Goal: Task Accomplishment & Management: Manage account settings

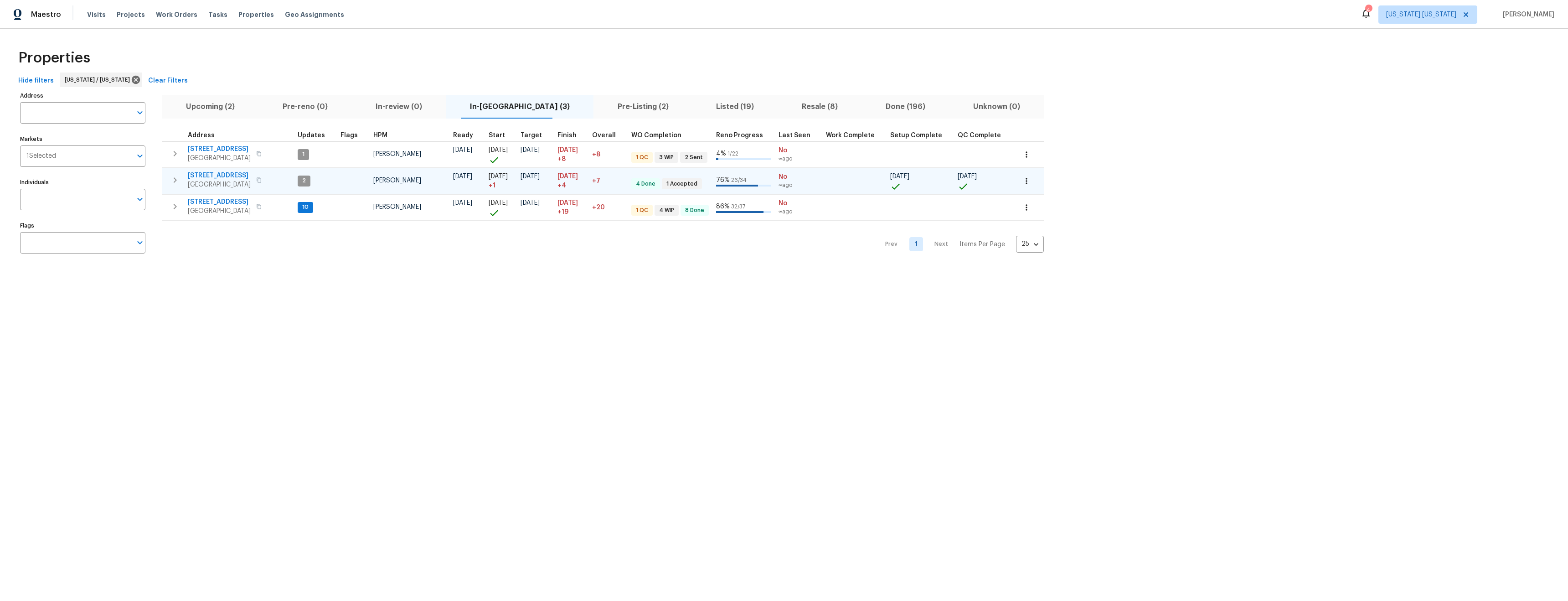
click at [205, 174] on span "85 Dance Boulevard" at bounding box center [219, 175] width 63 height 9
click at [199, 146] on span "77 Avebury Pl" at bounding box center [219, 149] width 63 height 9
click at [209, 201] on span "[STREET_ADDRESS]" at bounding box center [219, 202] width 63 height 9
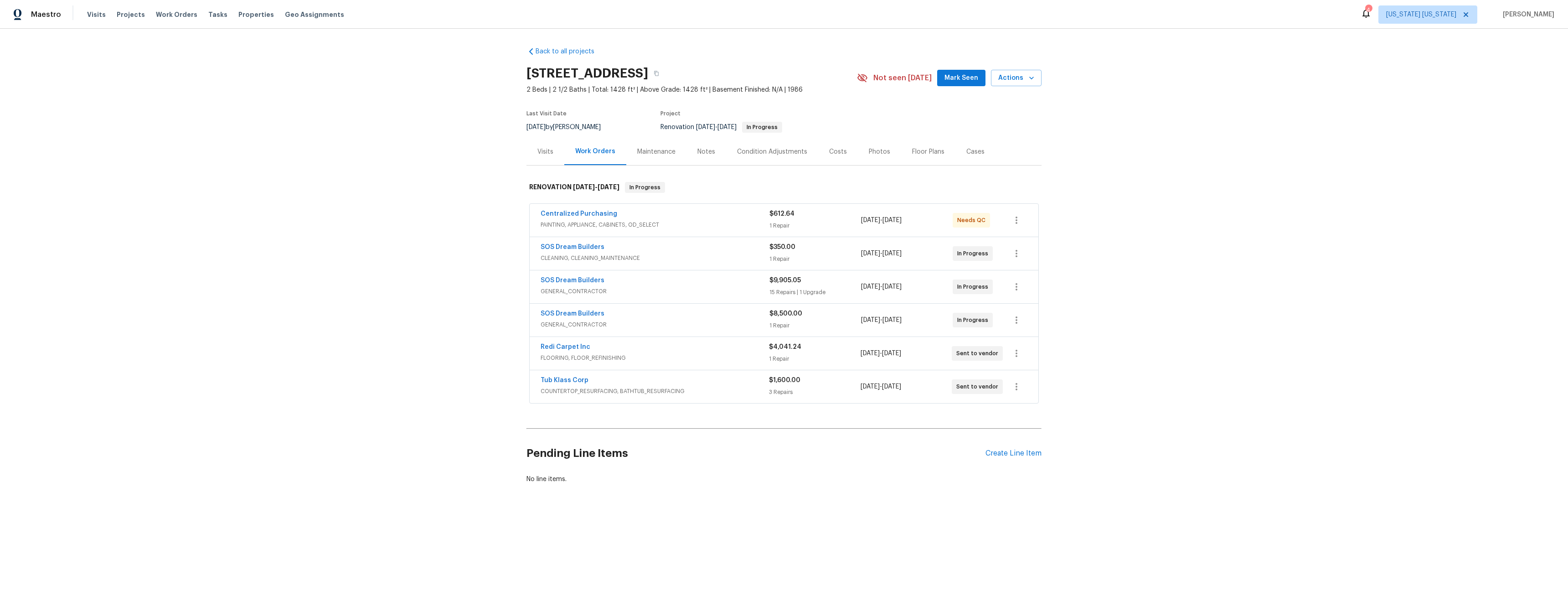
click at [690, 152] on div "Notes" at bounding box center [706, 152] width 40 height 27
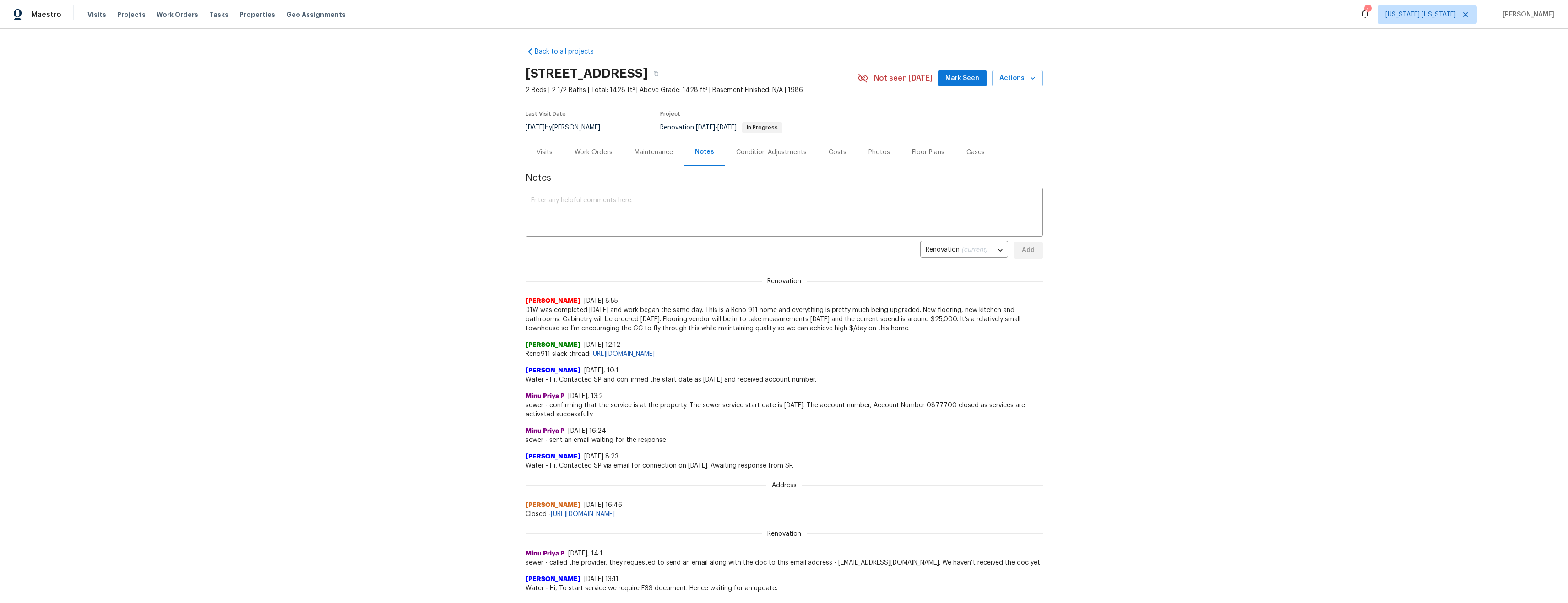
click at [586, 155] on div "Work Orders" at bounding box center [594, 152] width 38 height 9
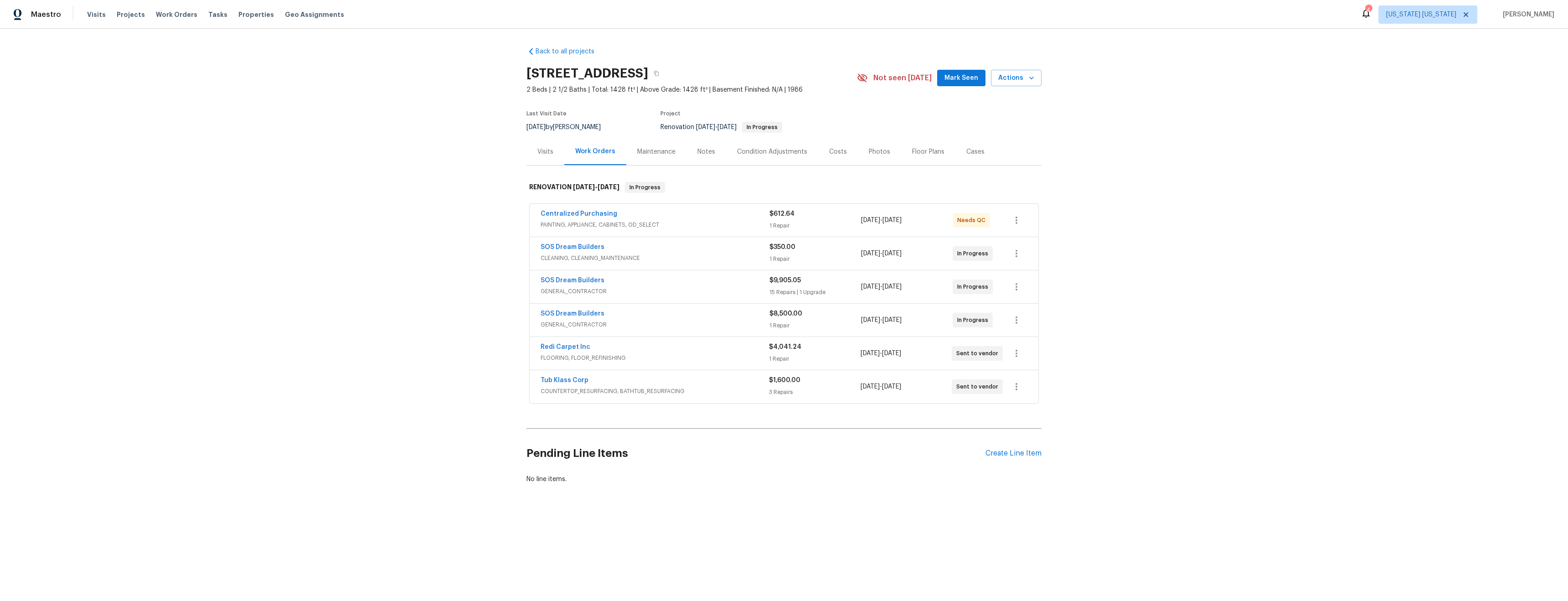
click at [702, 153] on div "Notes" at bounding box center [706, 152] width 18 height 9
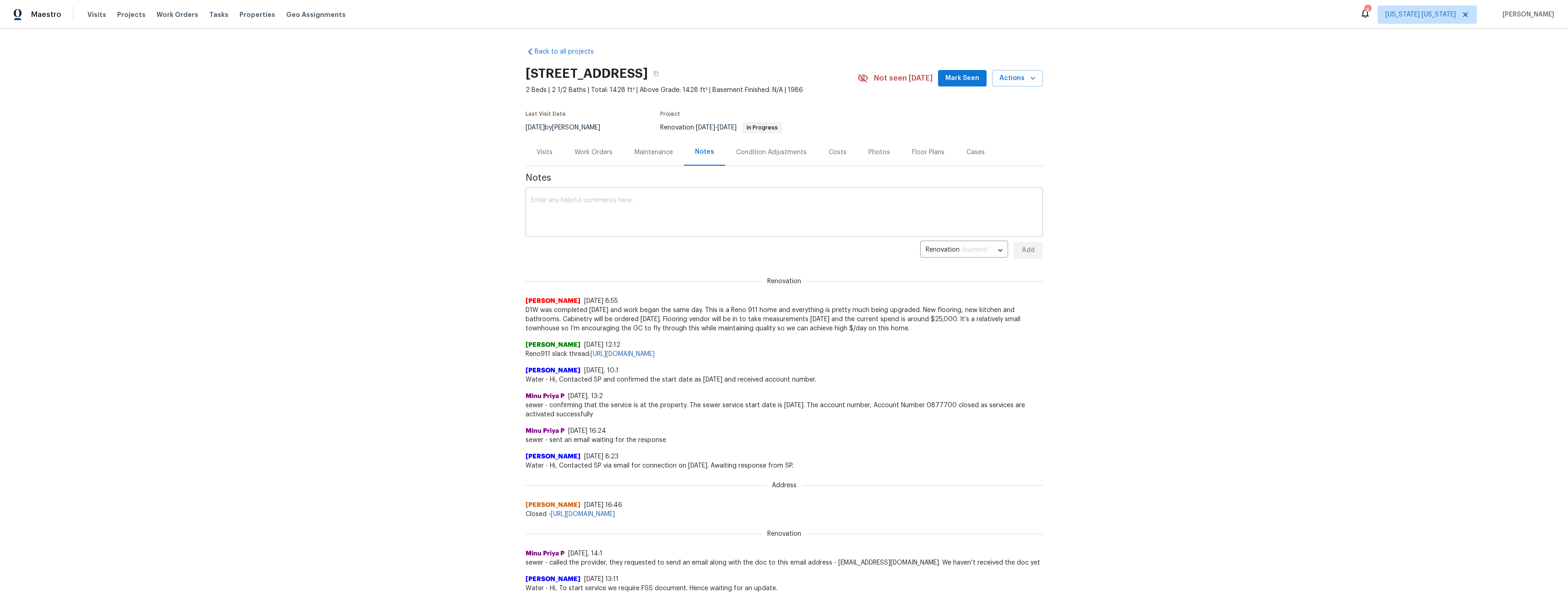
click at [603, 212] on textarea at bounding box center [784, 213] width 506 height 32
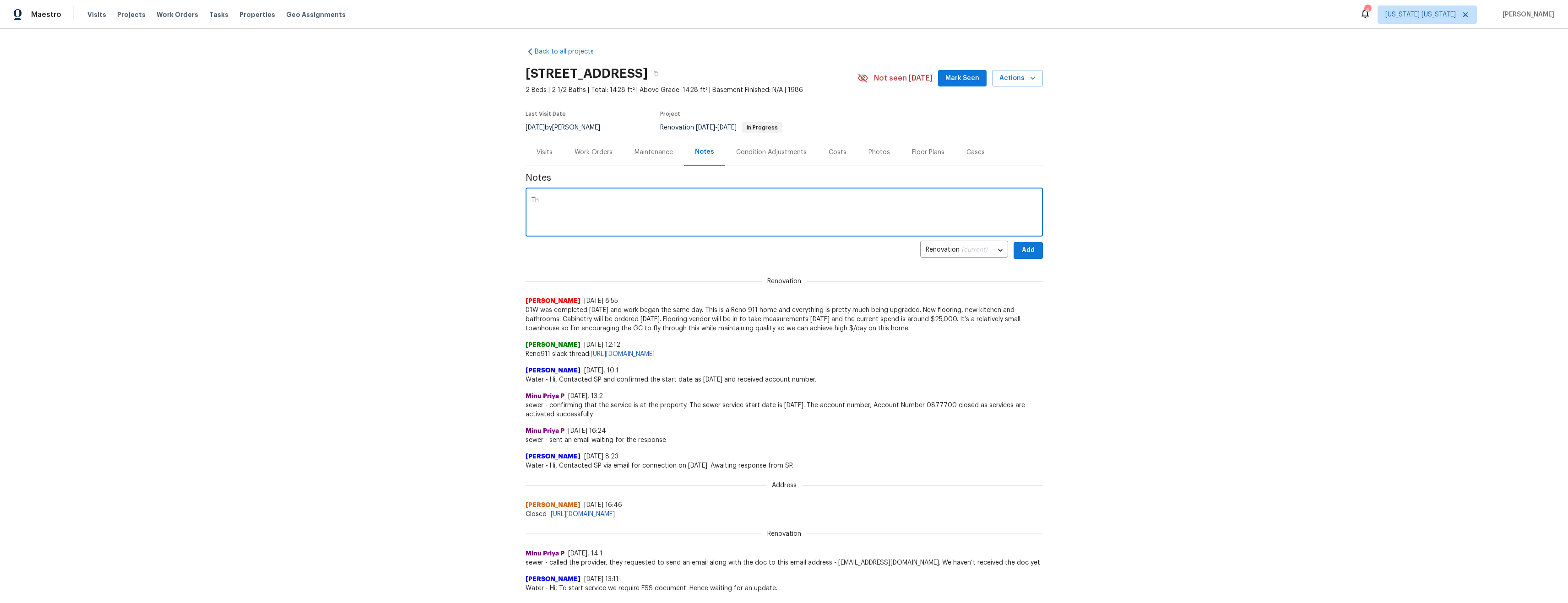
type textarea "T"
click at [876, 196] on div "A majority of the home has been completed. Paint is finished and the new kitche…" at bounding box center [784, 213] width 517 height 46
click at [877, 199] on textarea "A majority of the home has been completed. Paint is finished and the new kitche…" at bounding box center [784, 213] width 506 height 32
click at [678, 217] on textarea "A majority of the home has been completed. Paint is finished and the new kitche…" at bounding box center [784, 213] width 506 height 32
type textarea "A majority of the home has been completed. Paint is finished and the new kitche…"
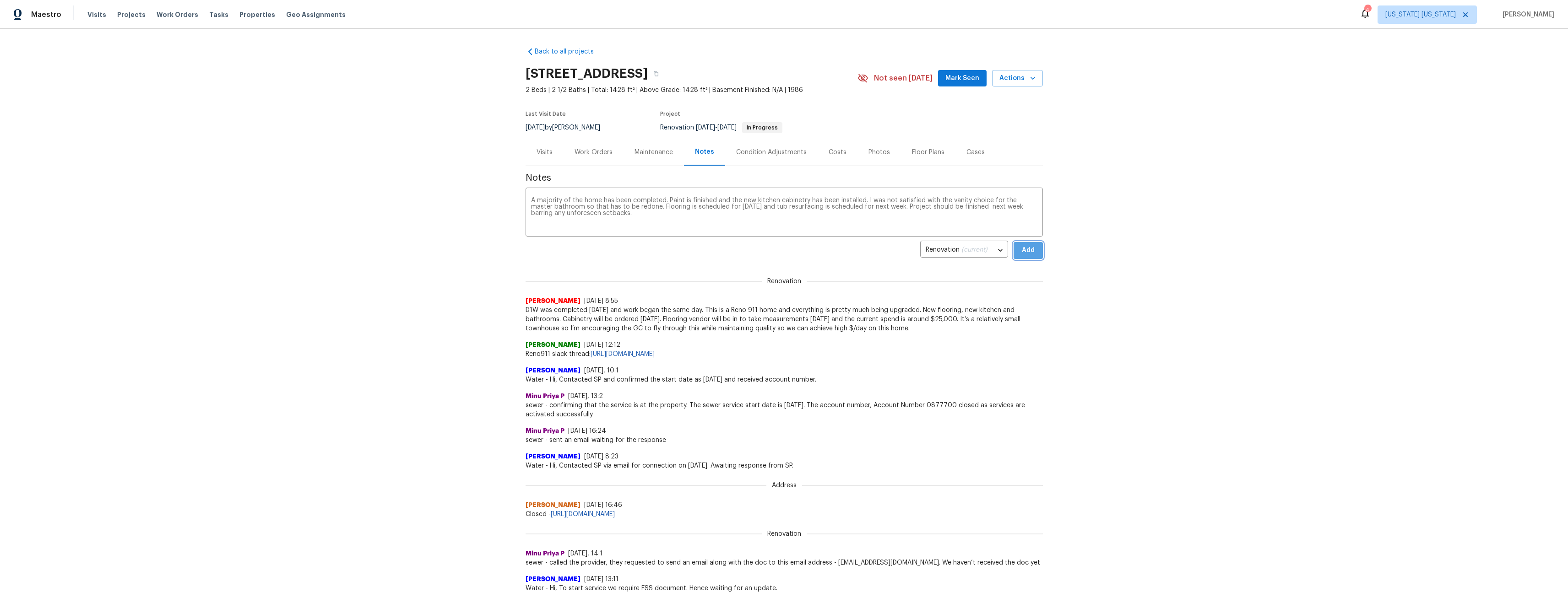
click at [1026, 249] on span "Add" at bounding box center [1028, 250] width 15 height 12
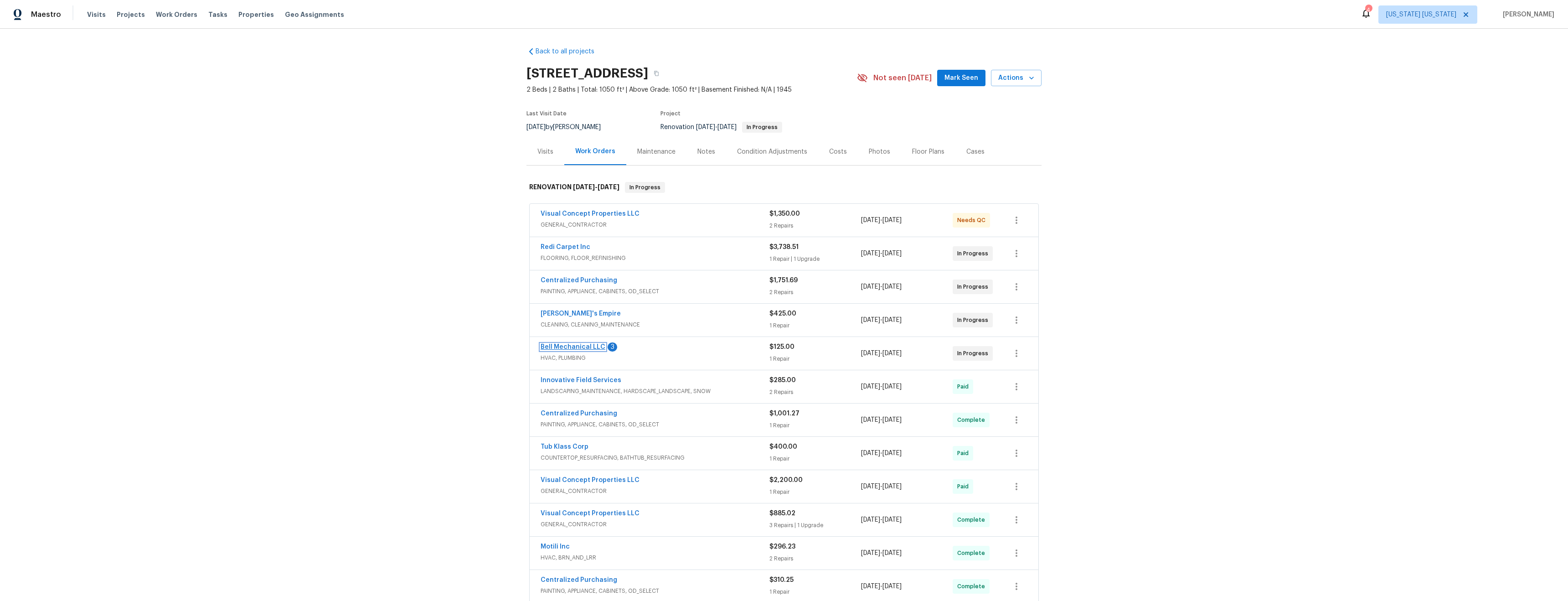
click at [573, 344] on link "Bell Mechanical LLC" at bounding box center [573, 347] width 65 height 6
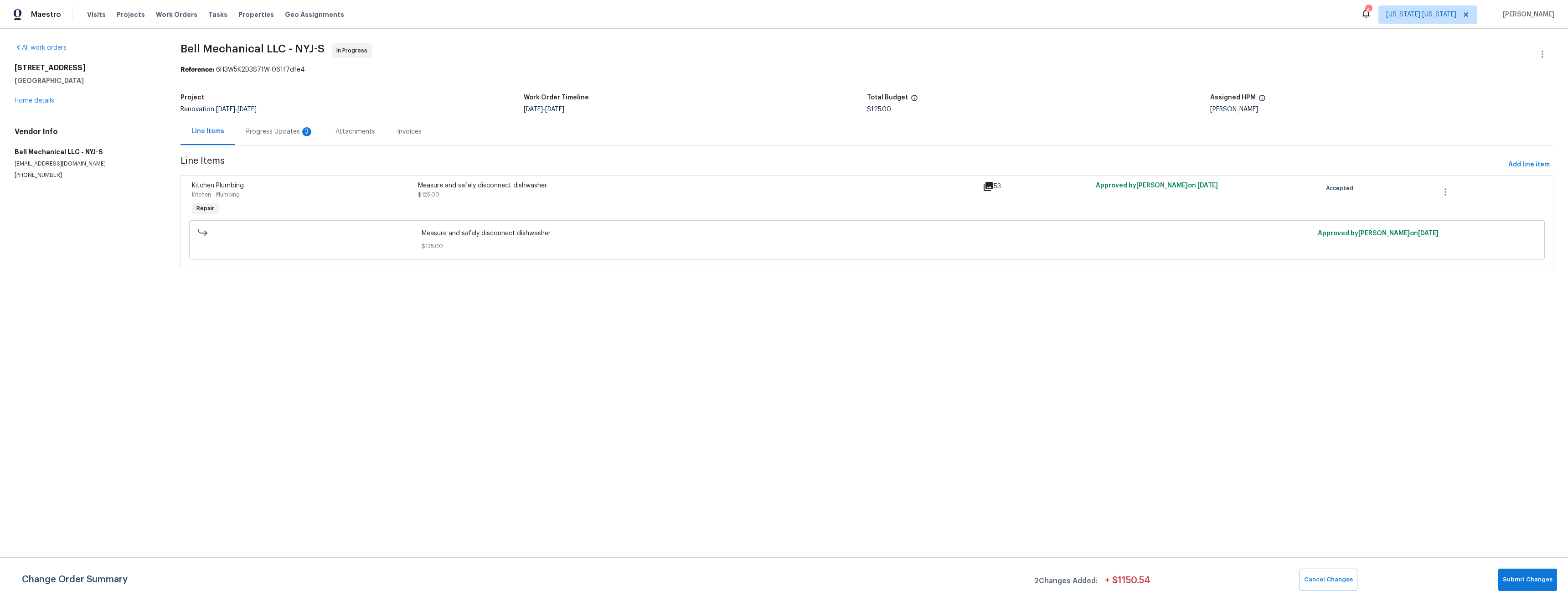
click at [492, 200] on div "Measure and safely disconnect dishwasher $125.00" at bounding box center [698, 199] width 565 height 42
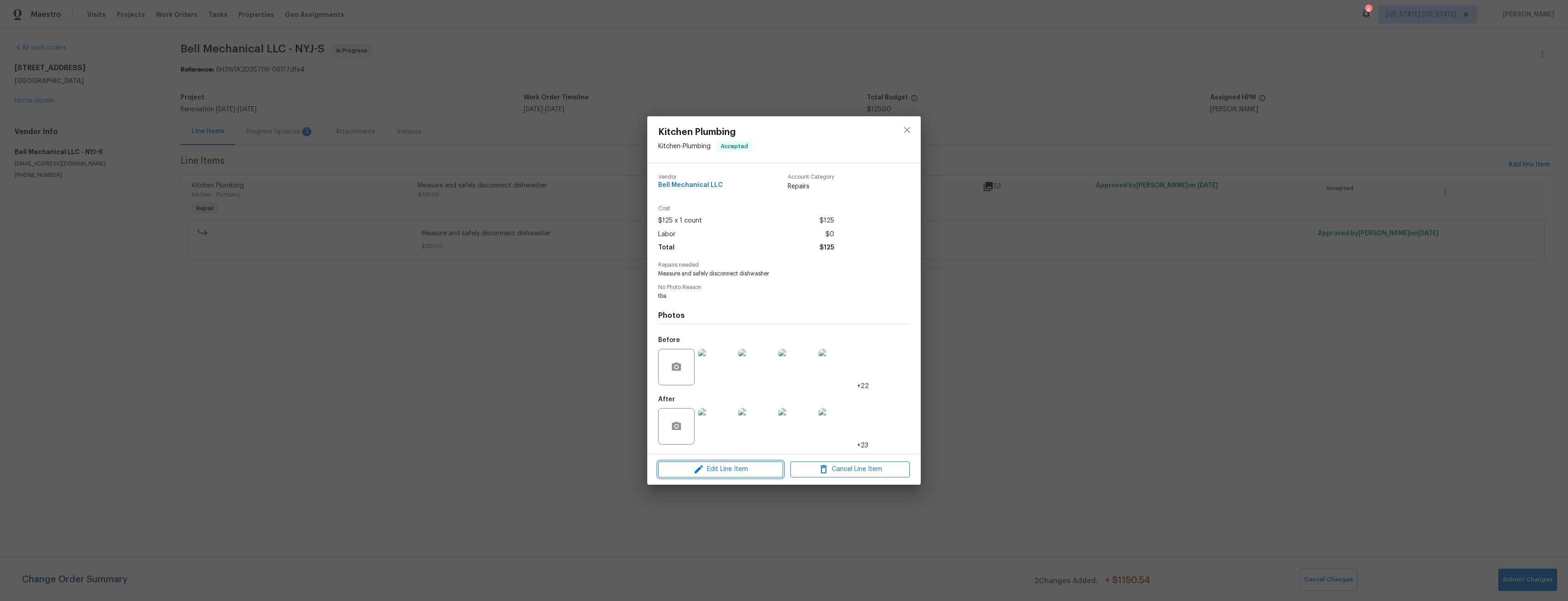
click at [711, 468] on span "Edit Line Item" at bounding box center [721, 469] width 119 height 12
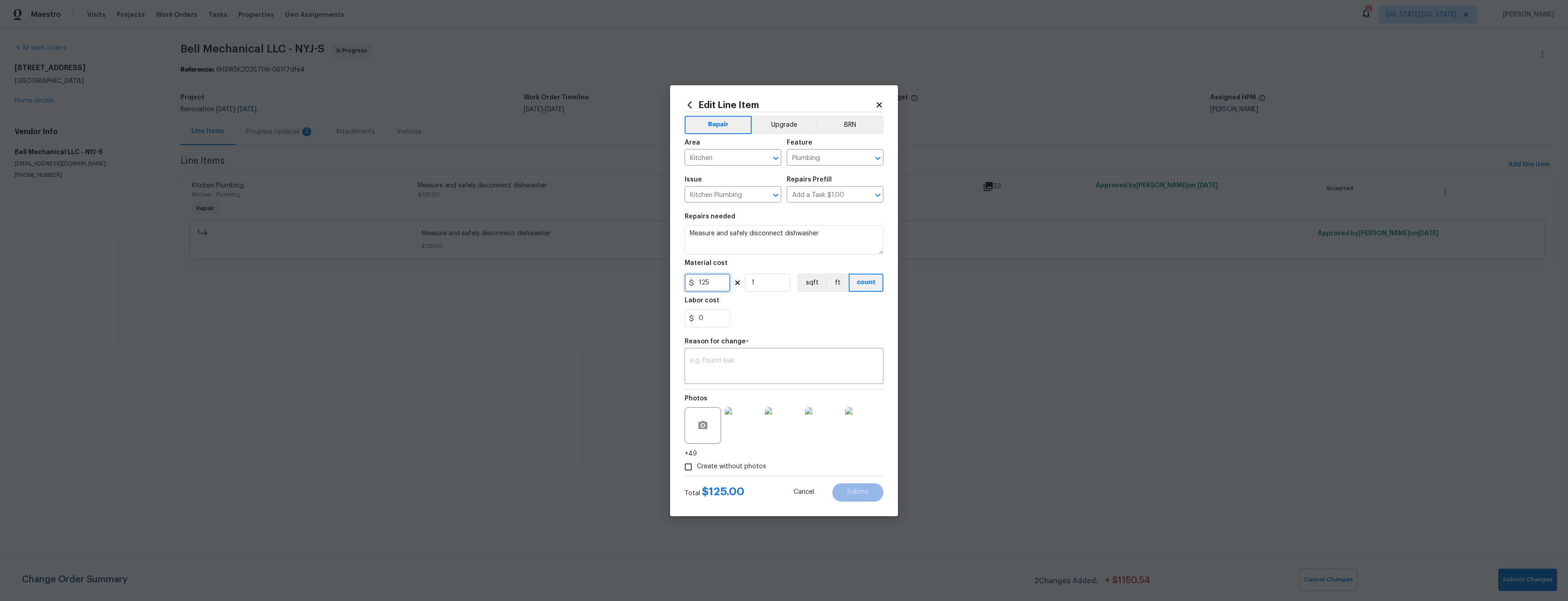
click at [712, 289] on input "125" at bounding box center [707, 283] width 46 height 18
type input "300"
click at [791, 364] on textarea at bounding box center [784, 367] width 188 height 19
type textarea "price"
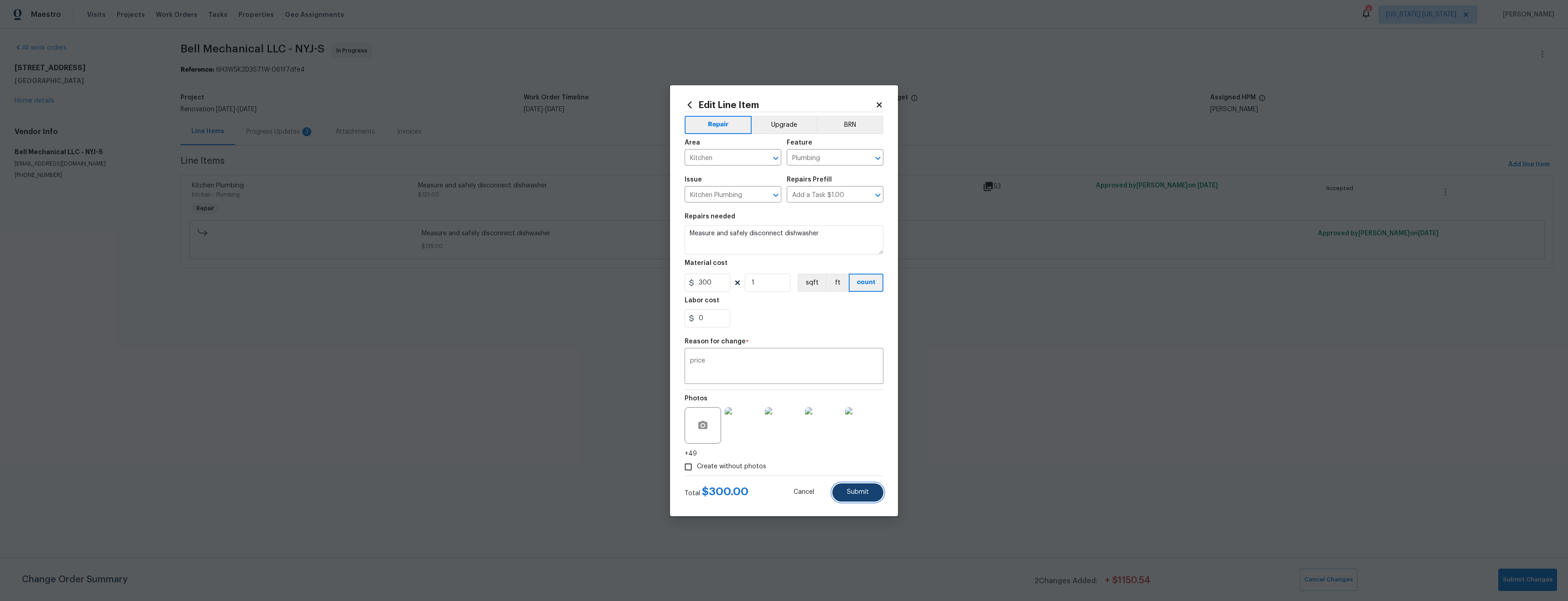
click at [859, 490] on span "Submit" at bounding box center [858, 492] width 22 height 7
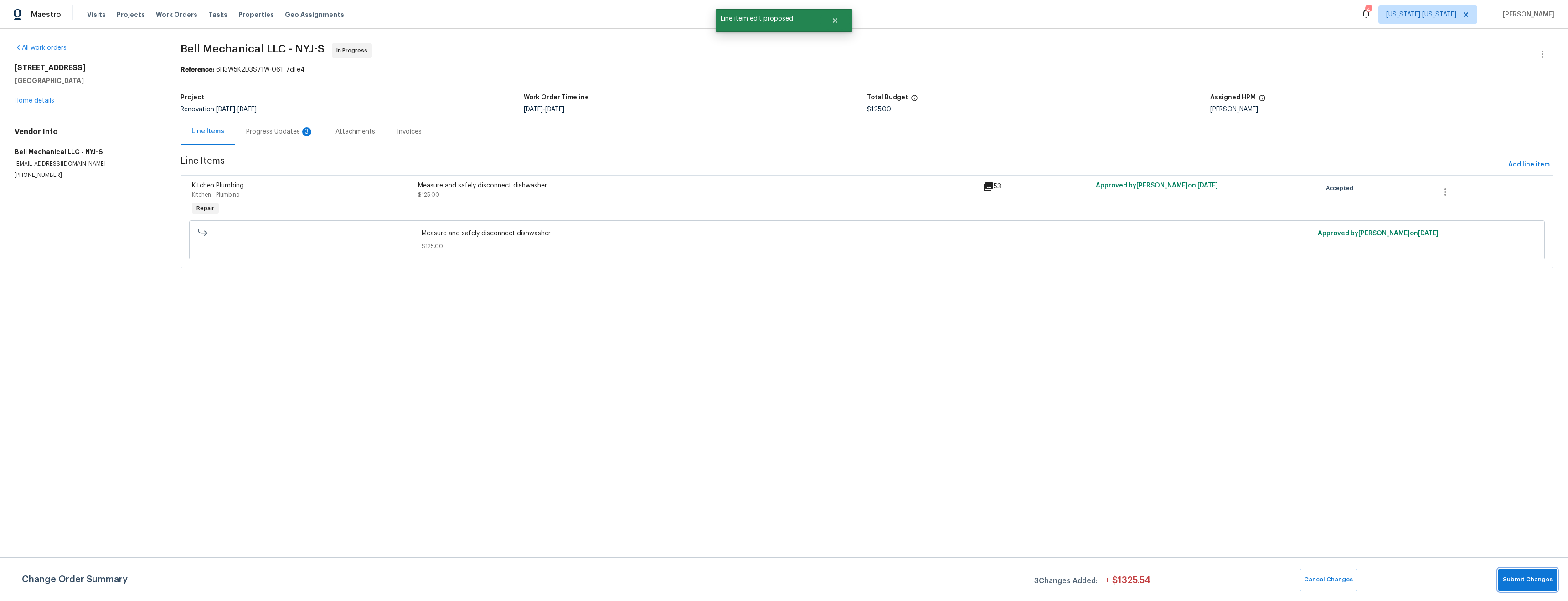
click at [1520, 582] on span "Submit Changes" at bounding box center [1528, 580] width 50 height 10
click at [246, 129] on div "Progress Updates 3" at bounding box center [279, 132] width 68 height 9
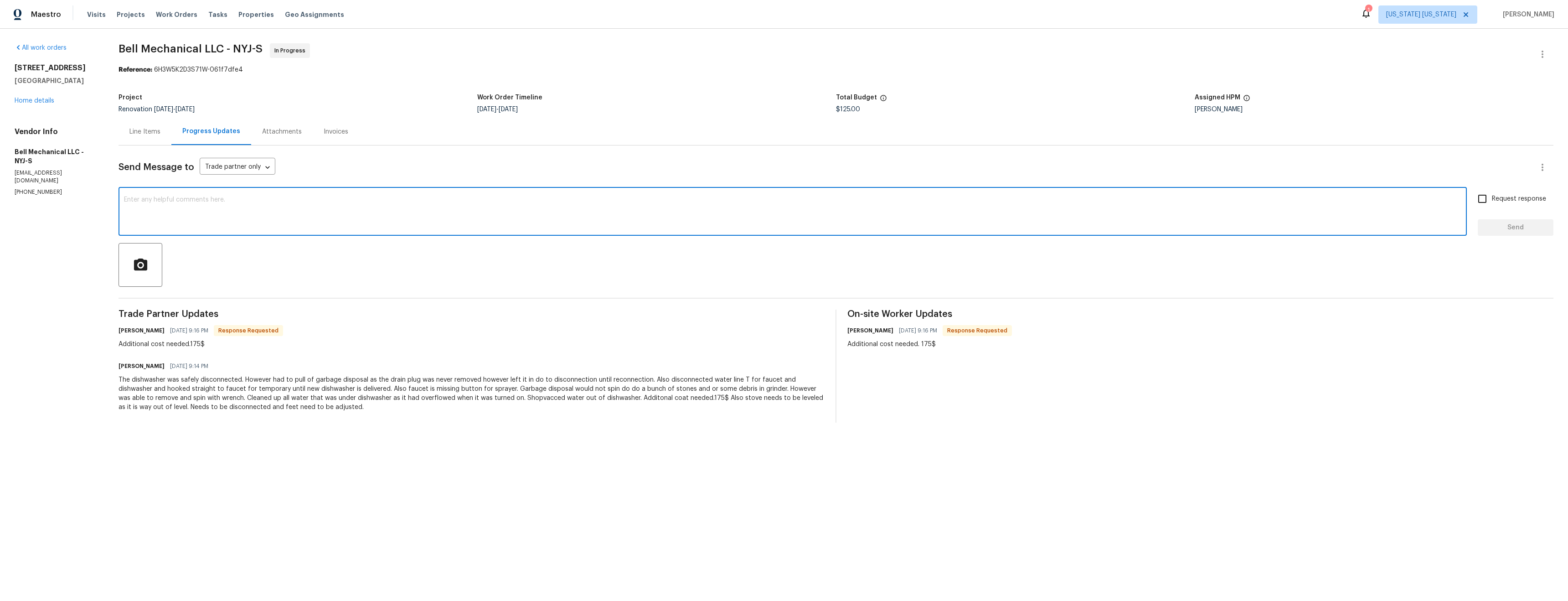
click at [350, 211] on textarea at bounding box center [793, 213] width 1337 height 32
type textarea "Pricing updated"
click at [1483, 199] on input "Request response" at bounding box center [1482, 199] width 19 height 19
checkbox input "true"
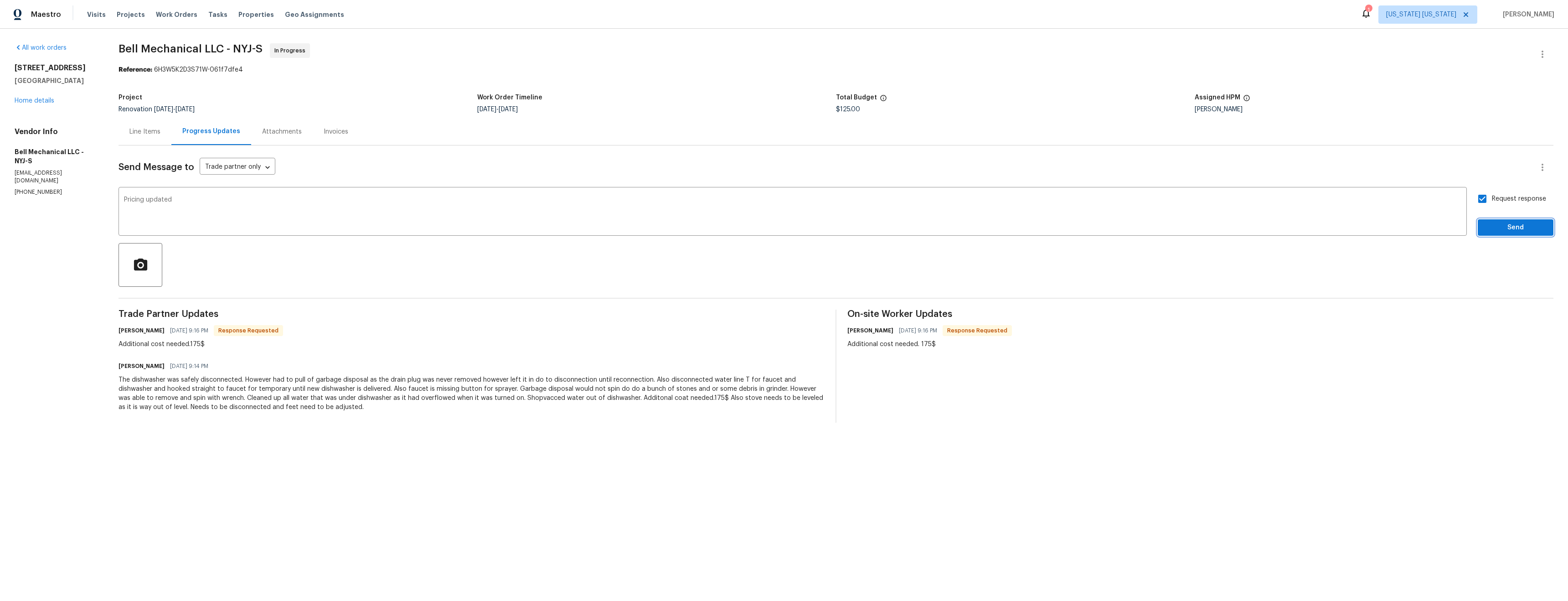
click at [1502, 232] on span "Send" at bounding box center [1516, 228] width 61 height 12
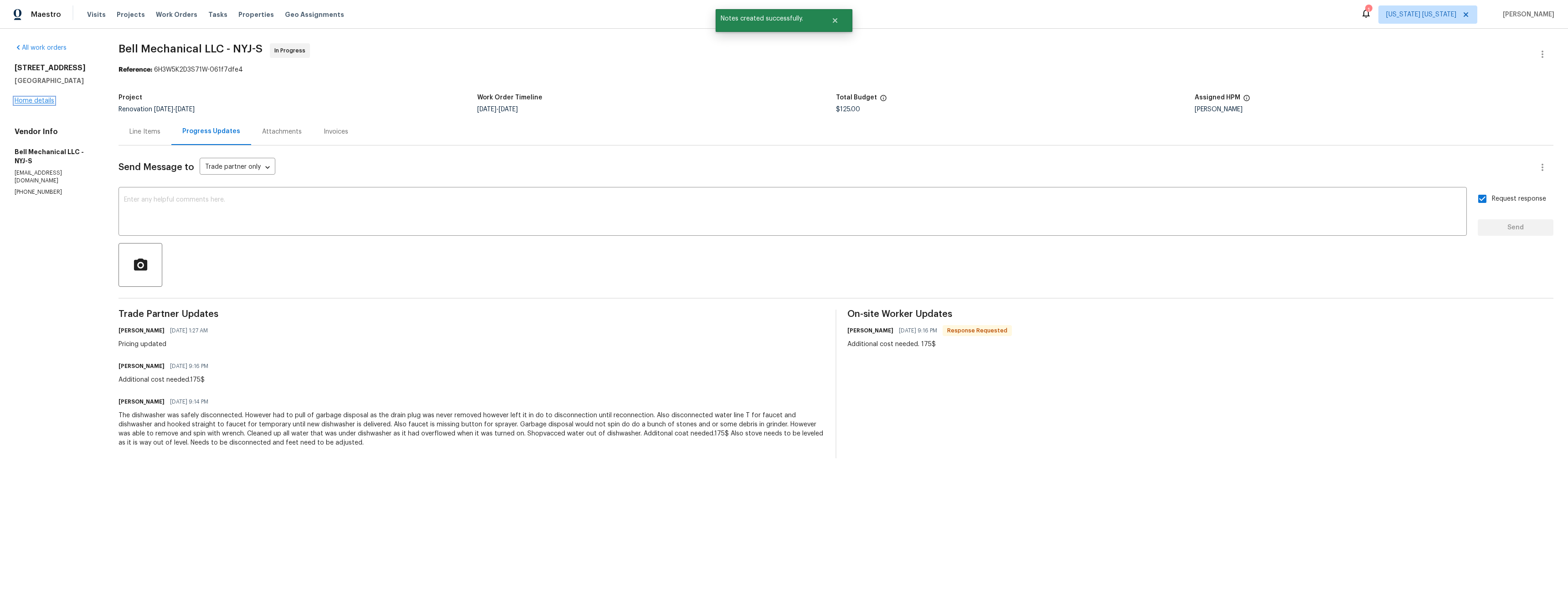
click at [37, 99] on link "Home details" at bounding box center [34, 100] width 40 height 6
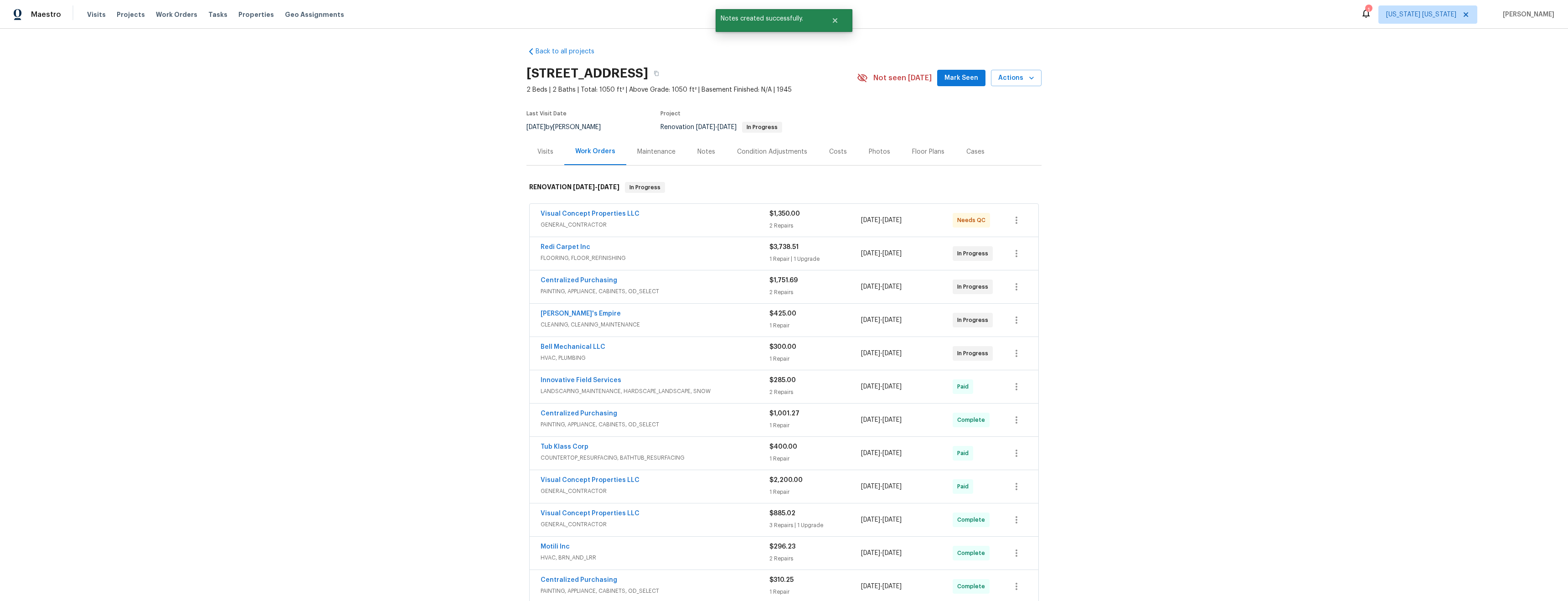
click at [699, 152] on div "Notes" at bounding box center [706, 152] width 18 height 9
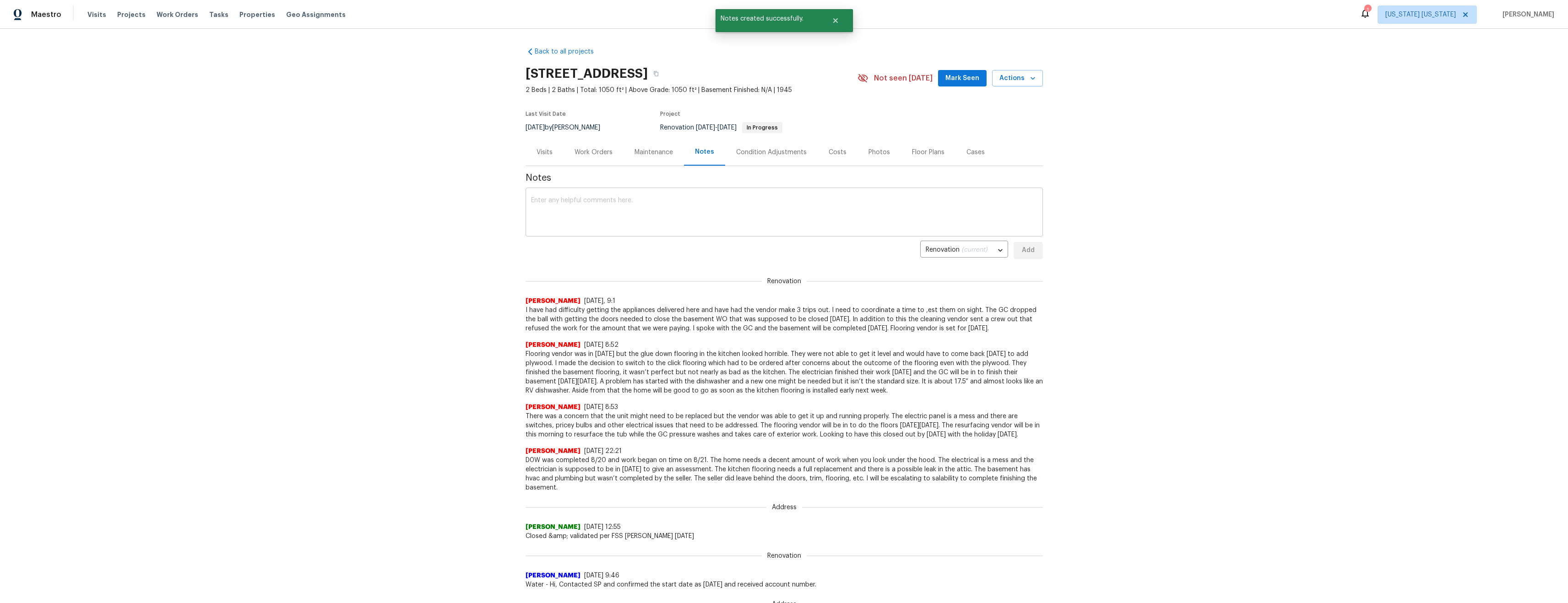
click at [653, 203] on textarea at bounding box center [784, 213] width 506 height 32
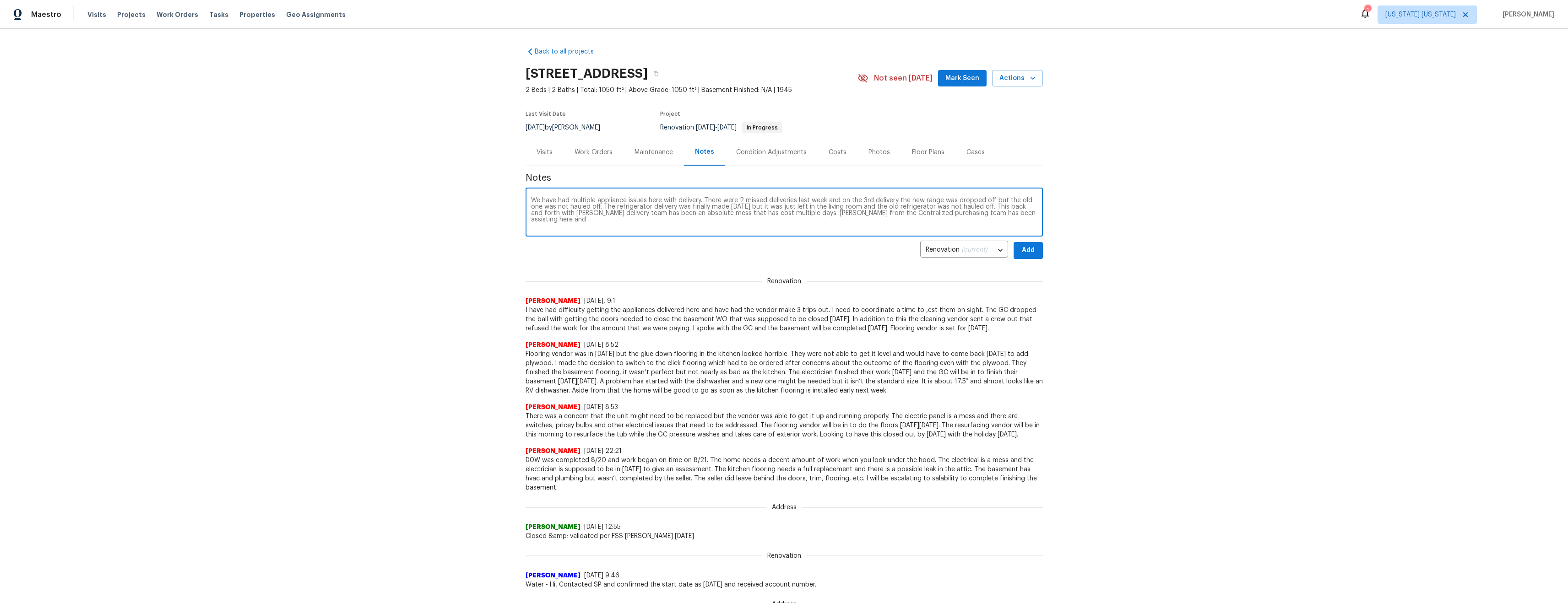
click at [981, 213] on textarea "We have had multiple appliance issues here with delivery. There were 2 missed d…" at bounding box center [784, 213] width 506 height 32
click at [773, 219] on textarea at bounding box center [784, 213] width 506 height 32
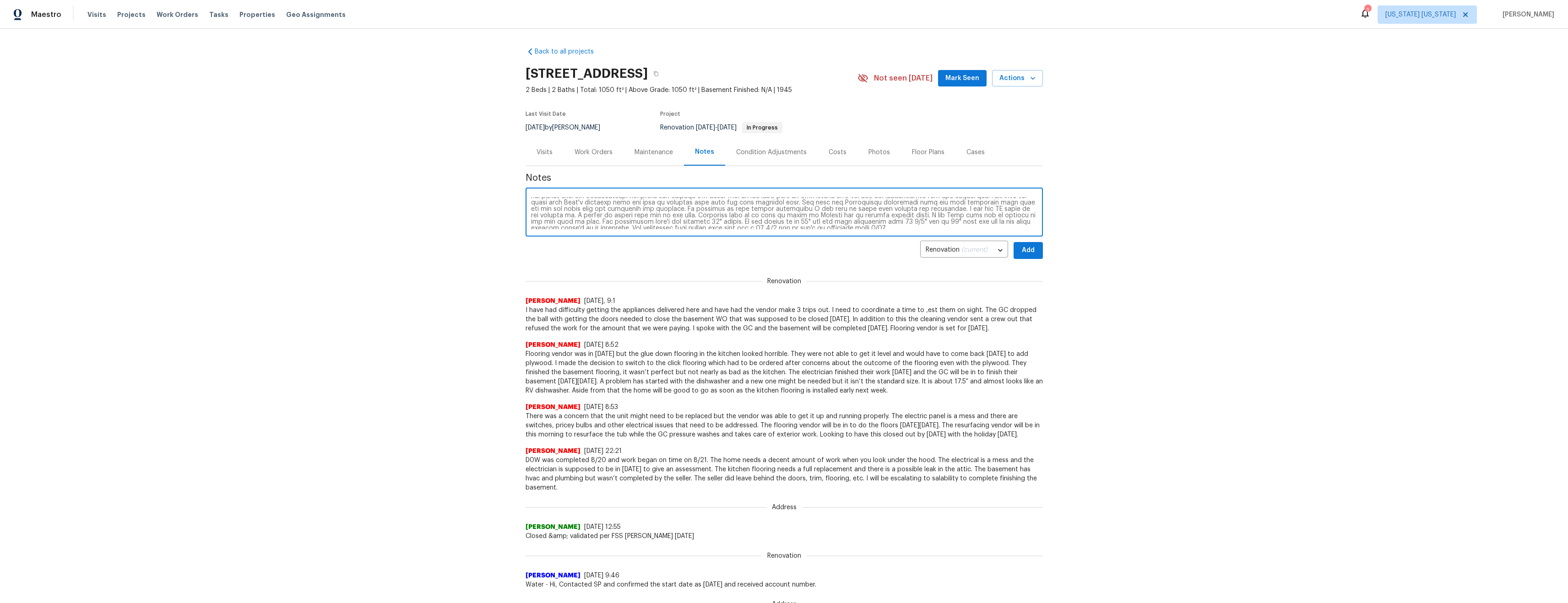
click at [859, 216] on textarea at bounding box center [784, 213] width 506 height 32
click at [956, 216] on textarea at bounding box center [784, 213] width 506 height 32
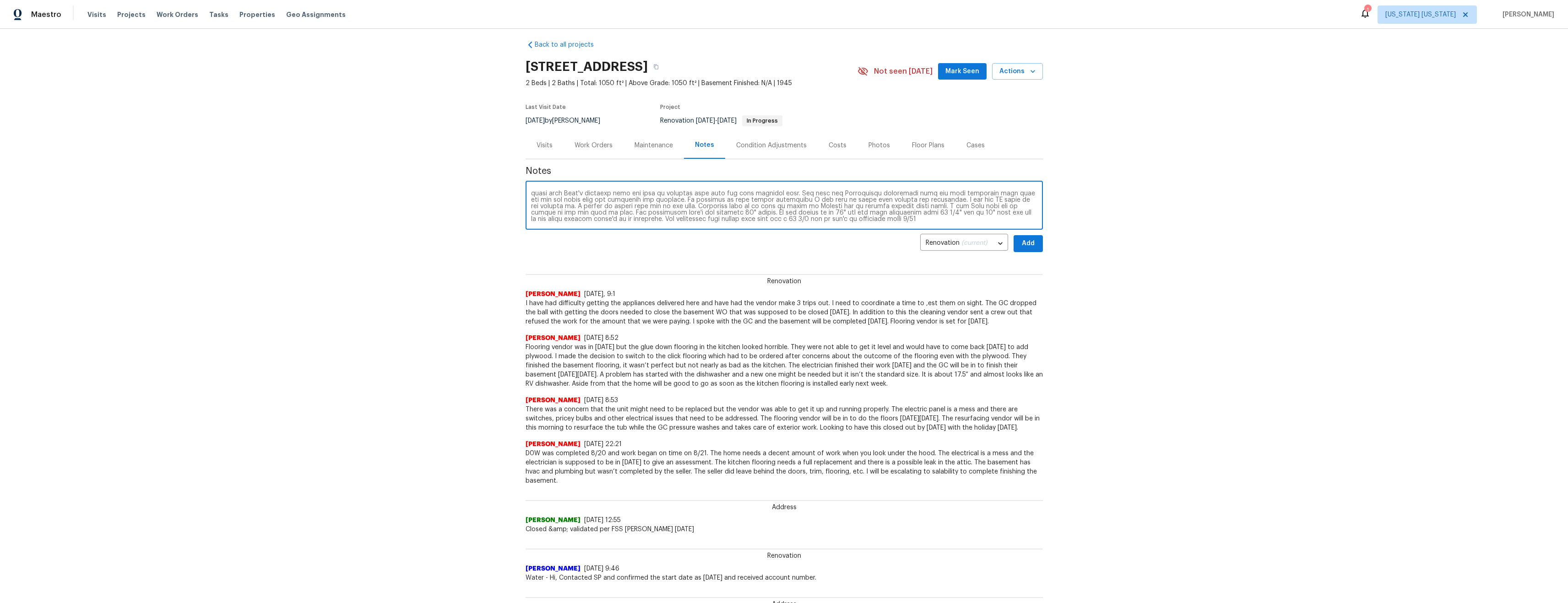
scroll to position [14, 0]
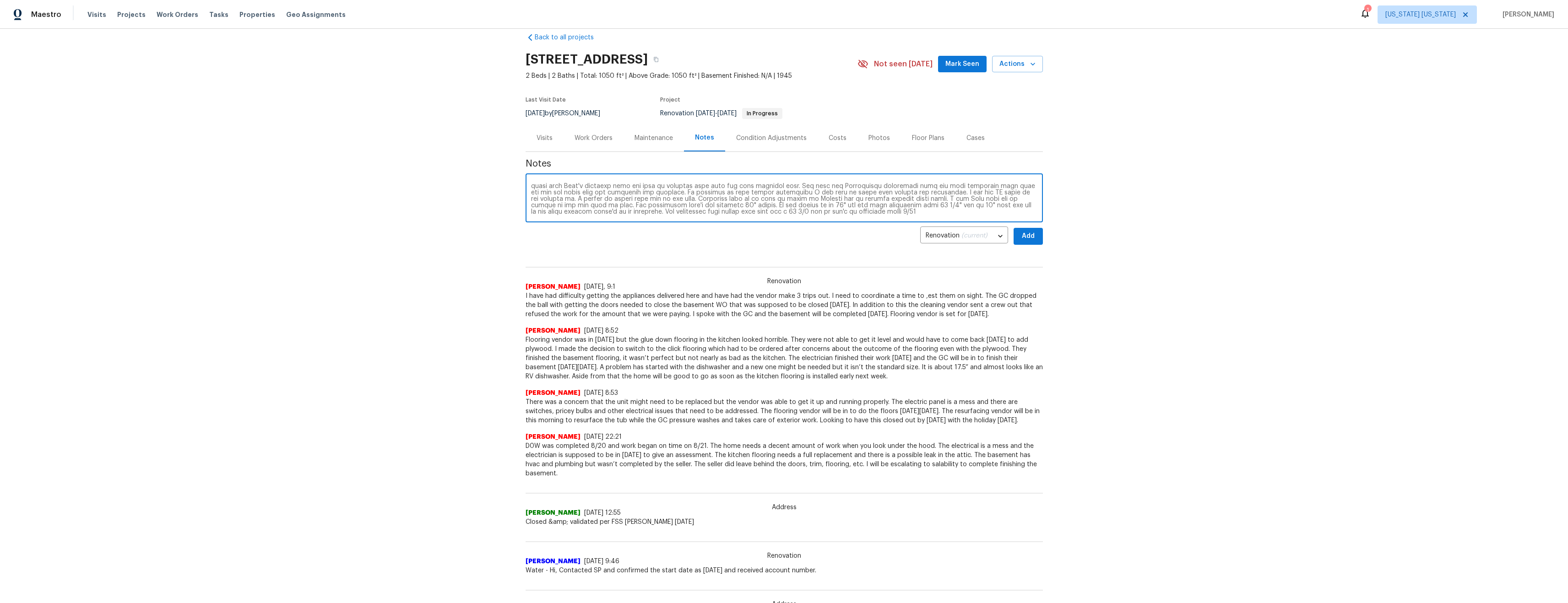
type textarea "We have had multiple appliance issues here with delivery. There were 2 missed d…"
click at [1026, 241] on span "Add" at bounding box center [1028, 236] width 15 height 12
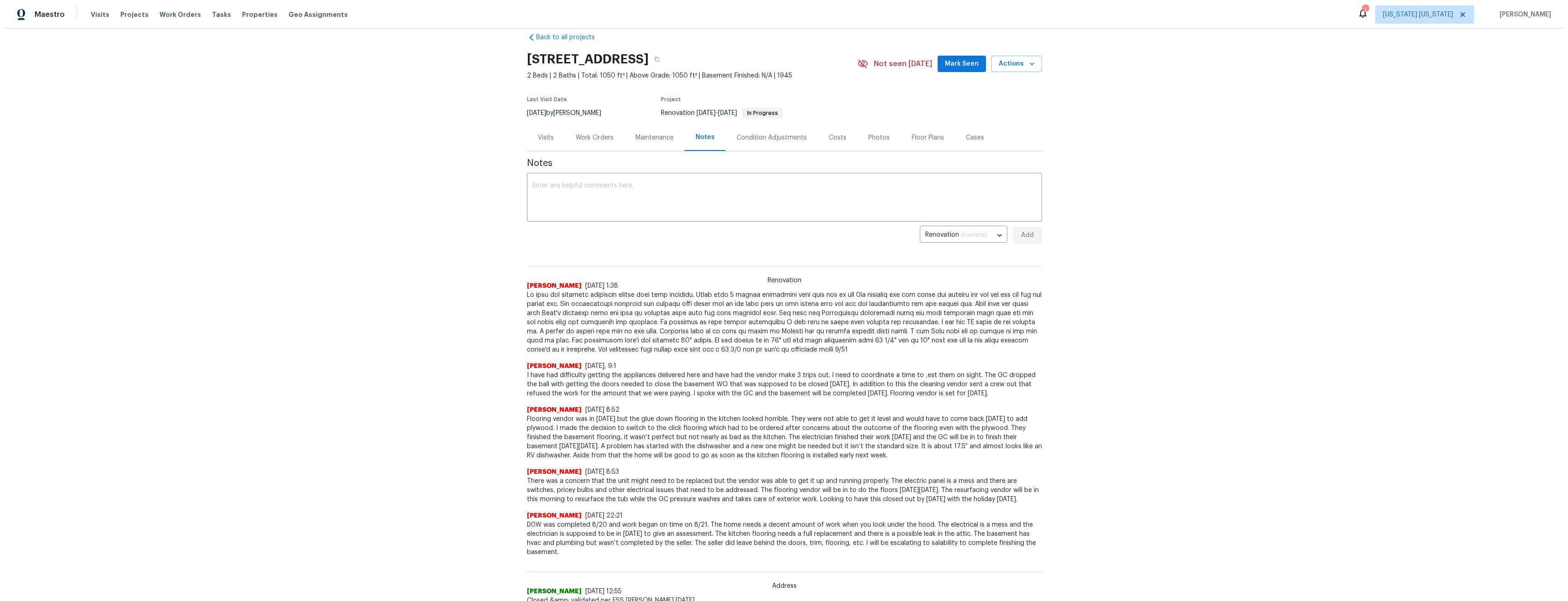
scroll to position [0, 0]
click at [567, 40] on link "Back to all projects" at bounding box center [567, 37] width 88 height 9
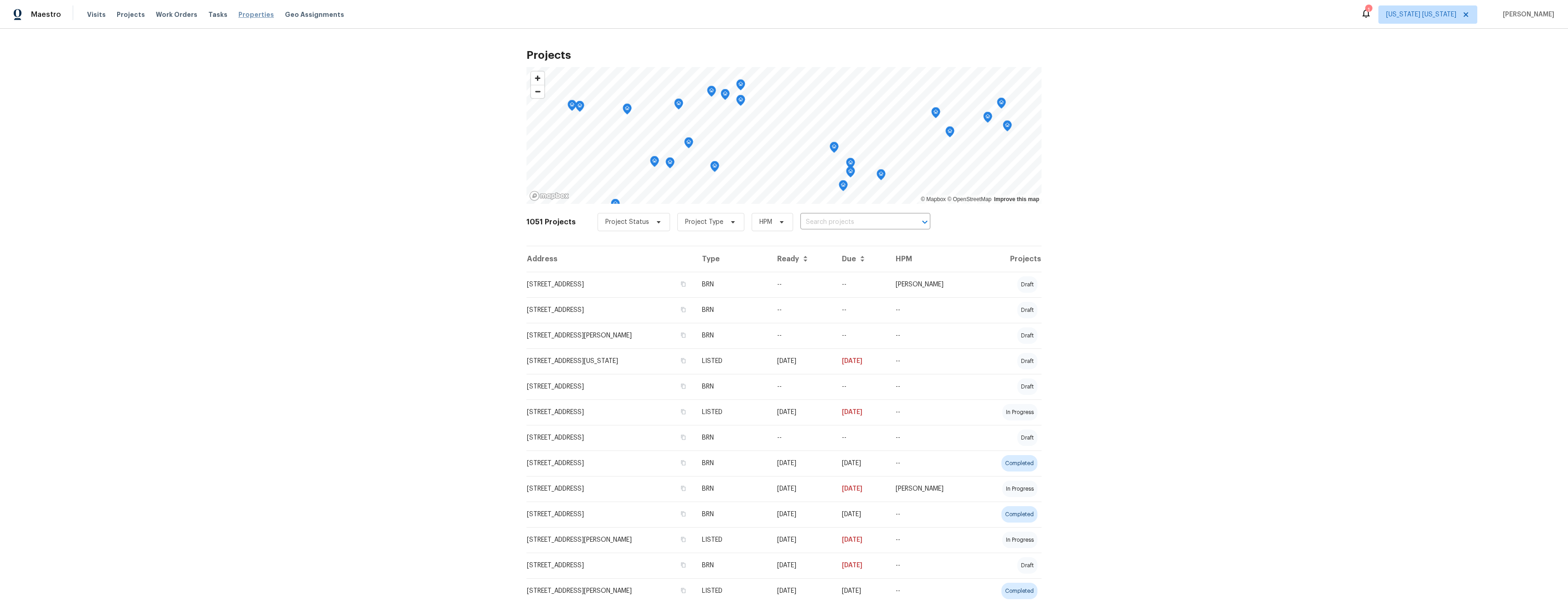
click at [239, 16] on span "Properties" at bounding box center [256, 14] width 35 height 9
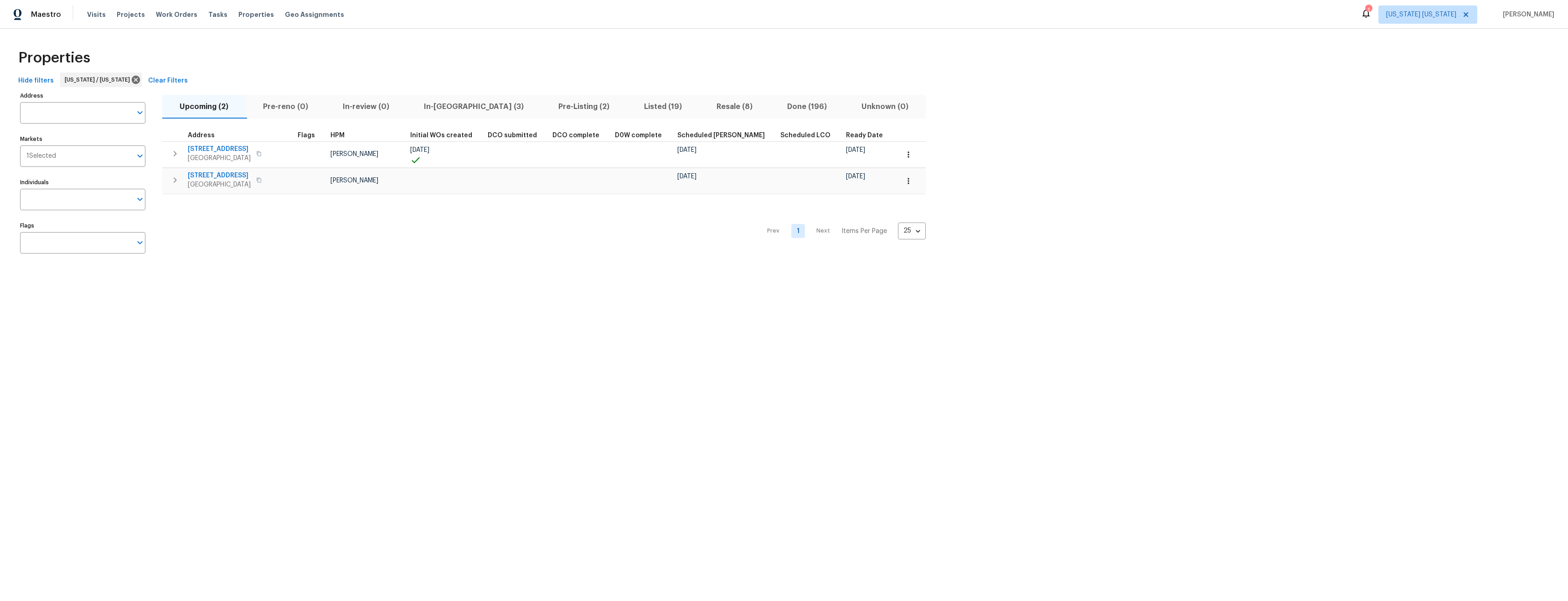
click at [455, 104] on span "In-reno (3)" at bounding box center [474, 107] width 124 height 13
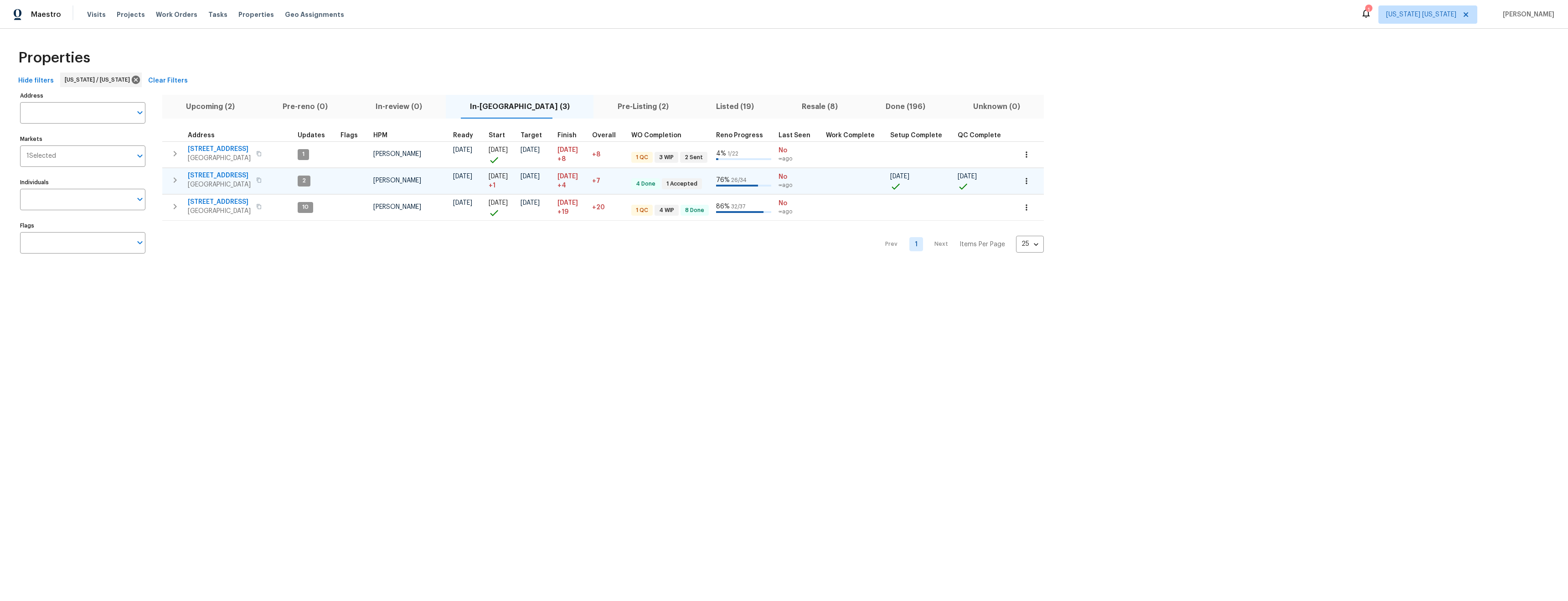
click at [213, 175] on span "[STREET_ADDRESS]" at bounding box center [219, 175] width 63 height 9
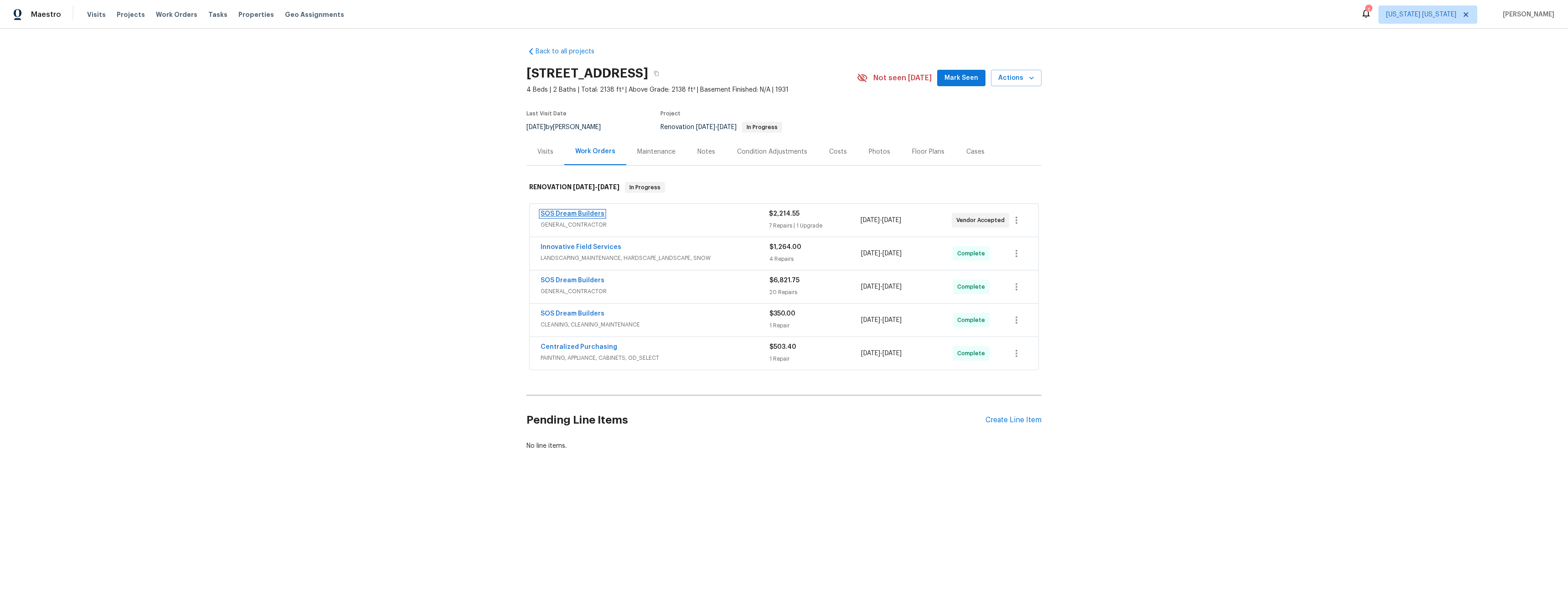
click at [557, 213] on link "SOS Dream Builders" at bounding box center [572, 214] width 64 height 6
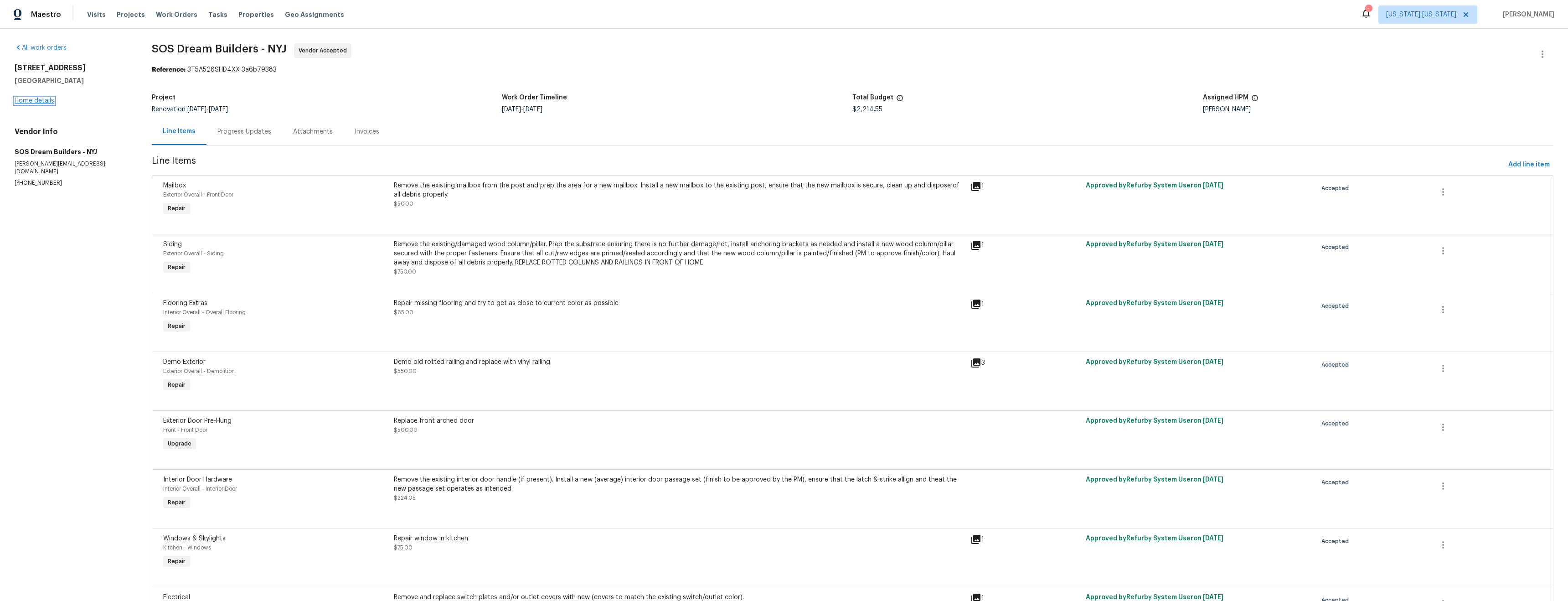
click at [25, 100] on link "Home details" at bounding box center [34, 100] width 40 height 6
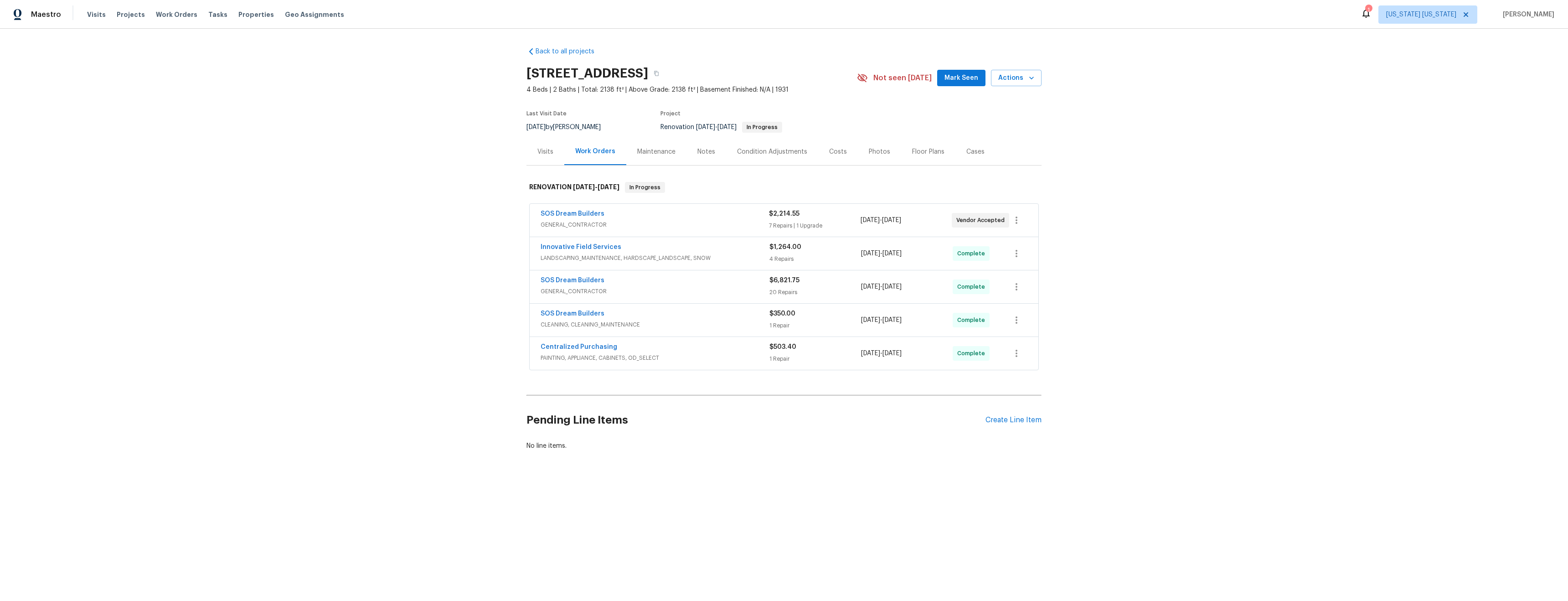
click at [708, 153] on div "Notes" at bounding box center [706, 152] width 18 height 9
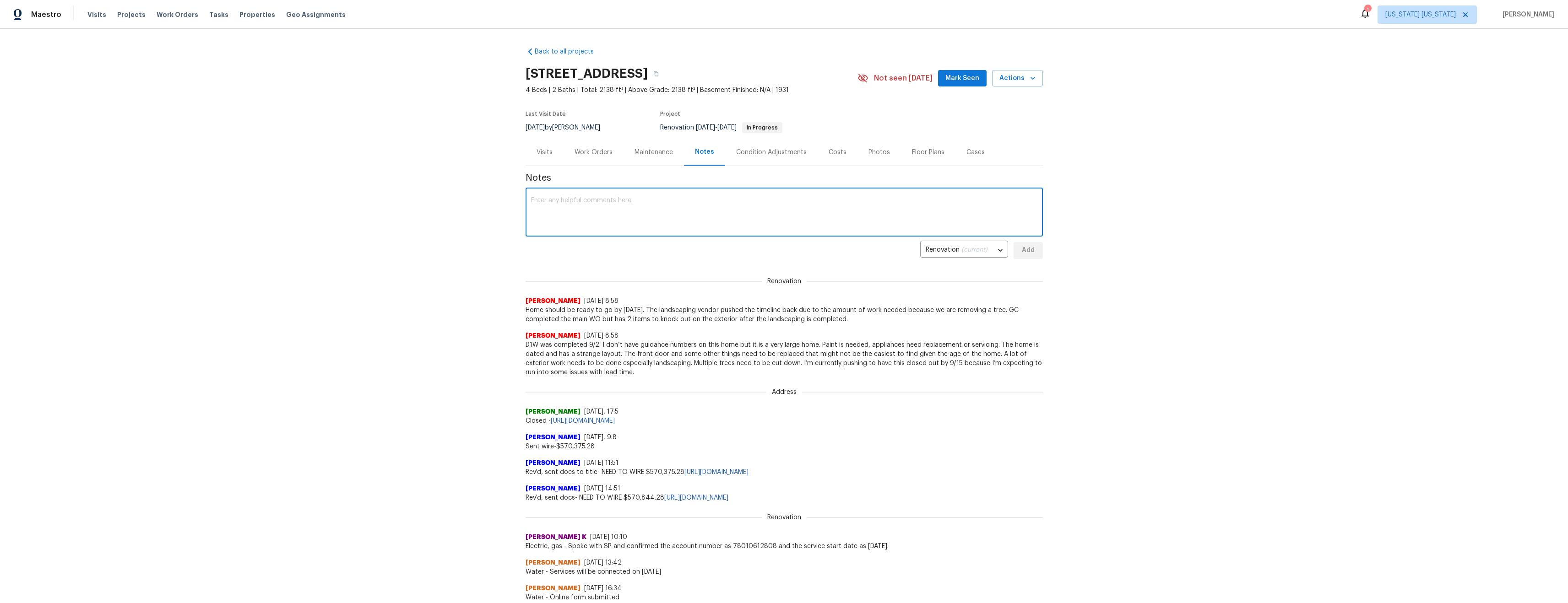
click at [745, 210] on textarea at bounding box center [784, 213] width 506 height 32
click at [993, 200] on textarea "Vendor has been giving me the run around between the 3 projects that I currentl…" at bounding box center [784, 213] width 506 height 32
click at [627, 209] on textarea "Vendor has been giving me the run around between the 3 projects that I currentl…" at bounding box center [784, 213] width 506 height 32
click at [546, 206] on textarea "Vendor has been giving me the run around between the 3 projects that I currentl…" at bounding box center [784, 213] width 506 height 32
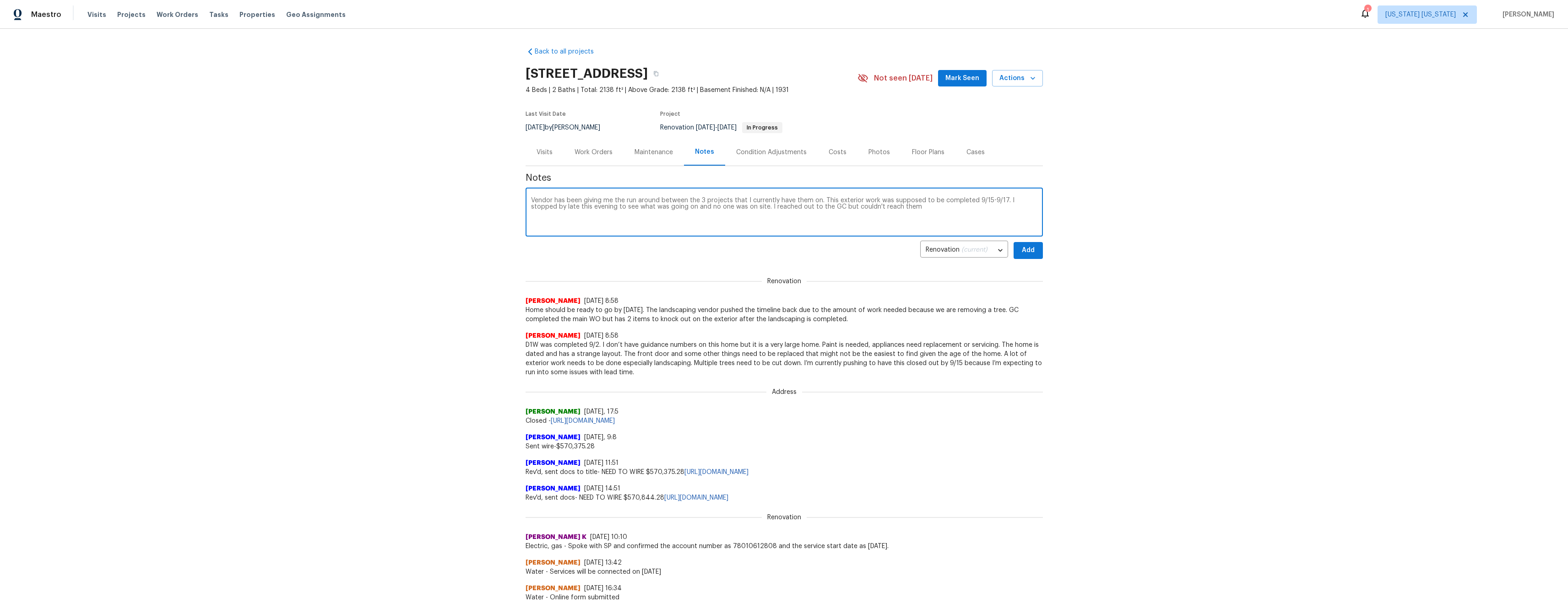
click at [733, 206] on textarea "Vendor has been giving me the run around between the 3 projects that I currentl…" at bounding box center [784, 213] width 506 height 32
click at [964, 208] on textarea "Vendor has been giving me the run around between the 3 projects that I currentl…" at bounding box center [784, 213] width 506 height 32
type textarea "Vendor has been giving me the run around between the 3 projects that I currentl…"
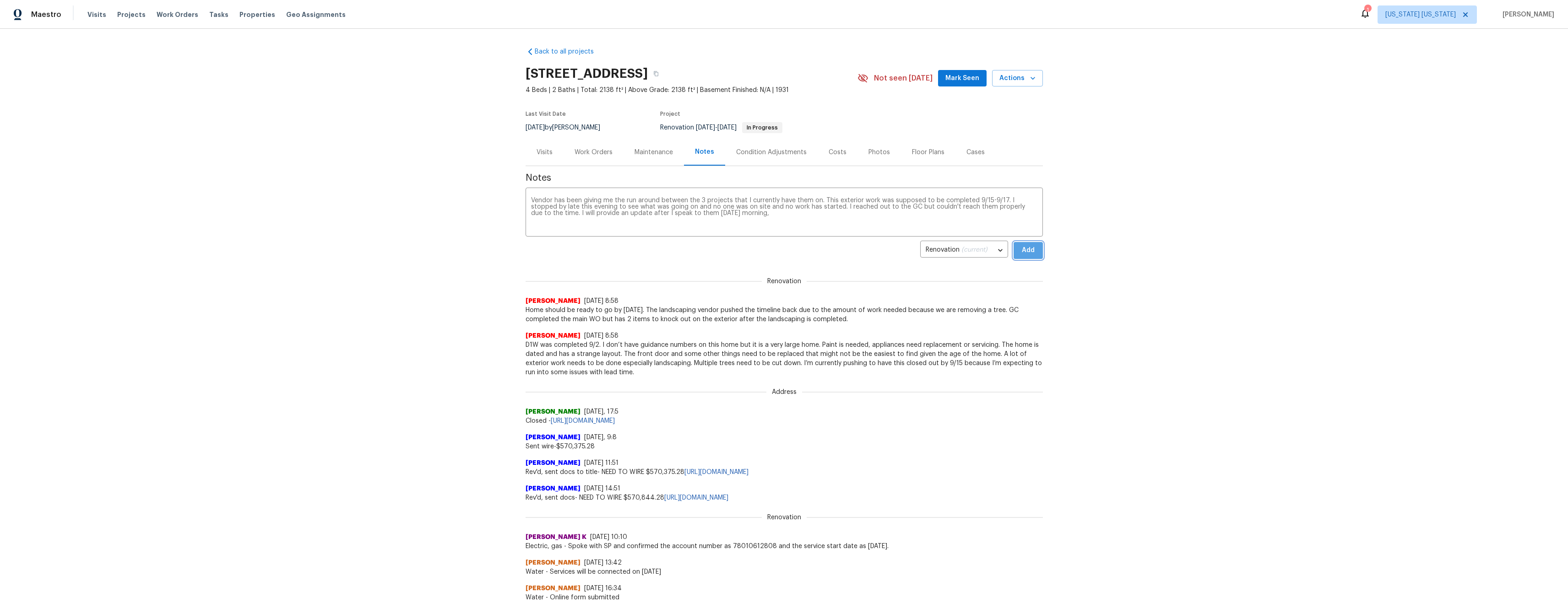
click at [1031, 254] on span "Add" at bounding box center [1028, 250] width 15 height 12
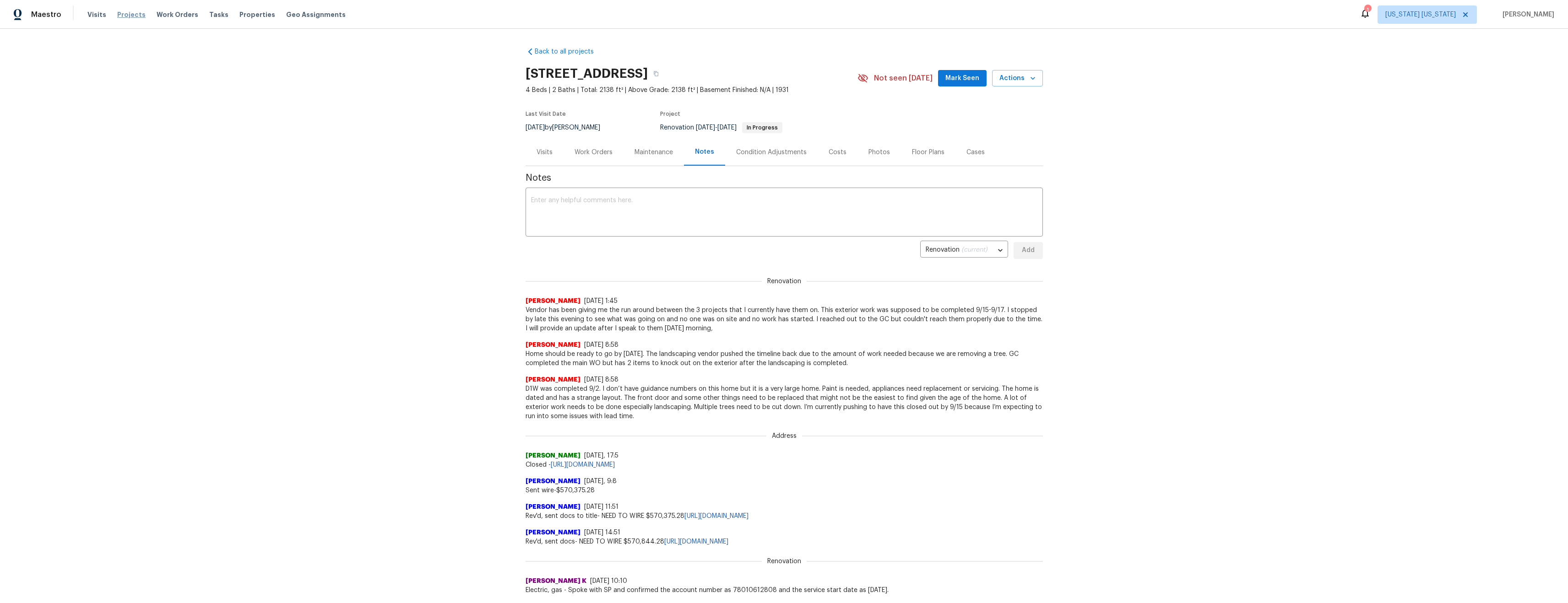
click at [123, 13] on span "Projects" at bounding box center [131, 14] width 28 height 9
